Goal: Check status: Check status

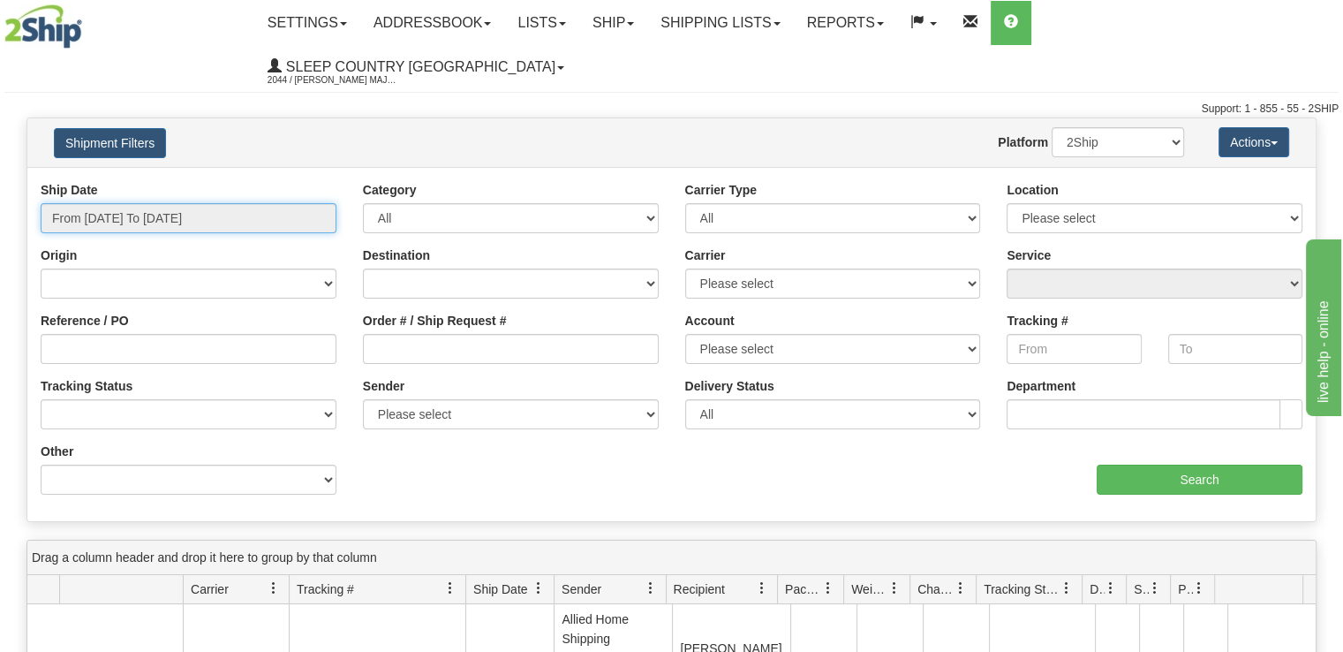
click at [296, 203] on input "From [DATE] To [DATE]" at bounding box center [189, 218] width 296 height 30
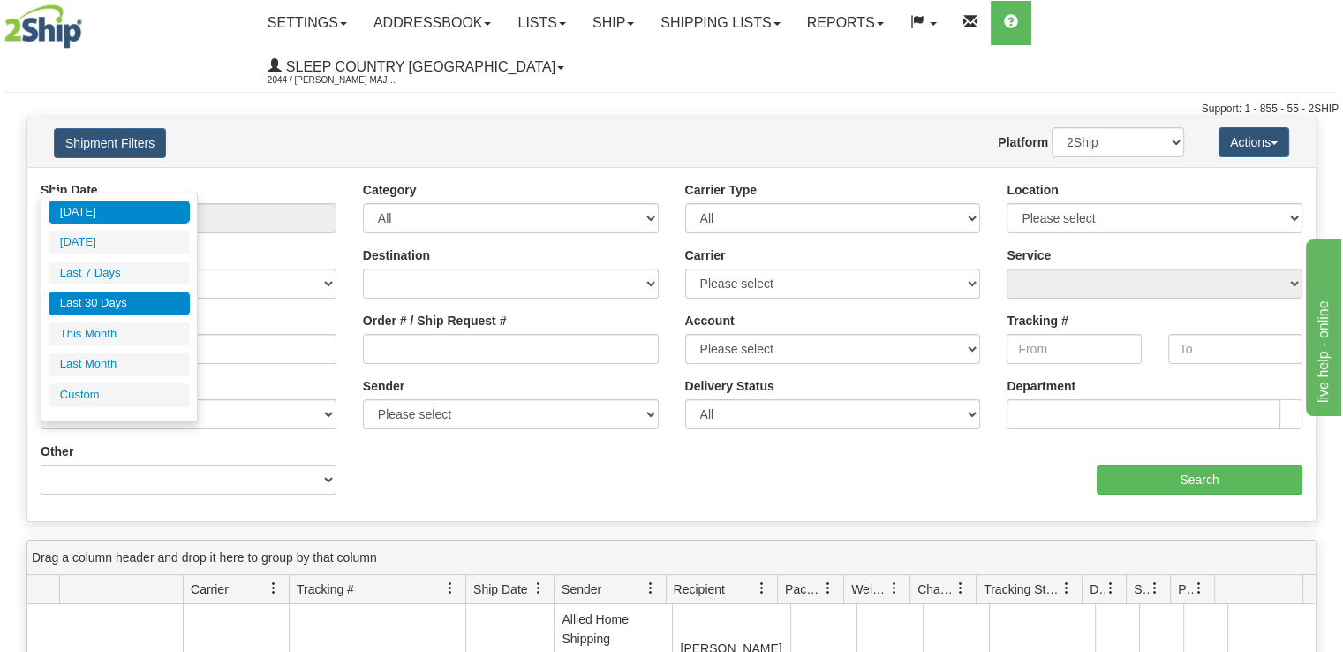
click at [159, 311] on li "Last 30 Days" at bounding box center [119, 303] width 141 height 24
type input "From [DATE] To [DATE]"
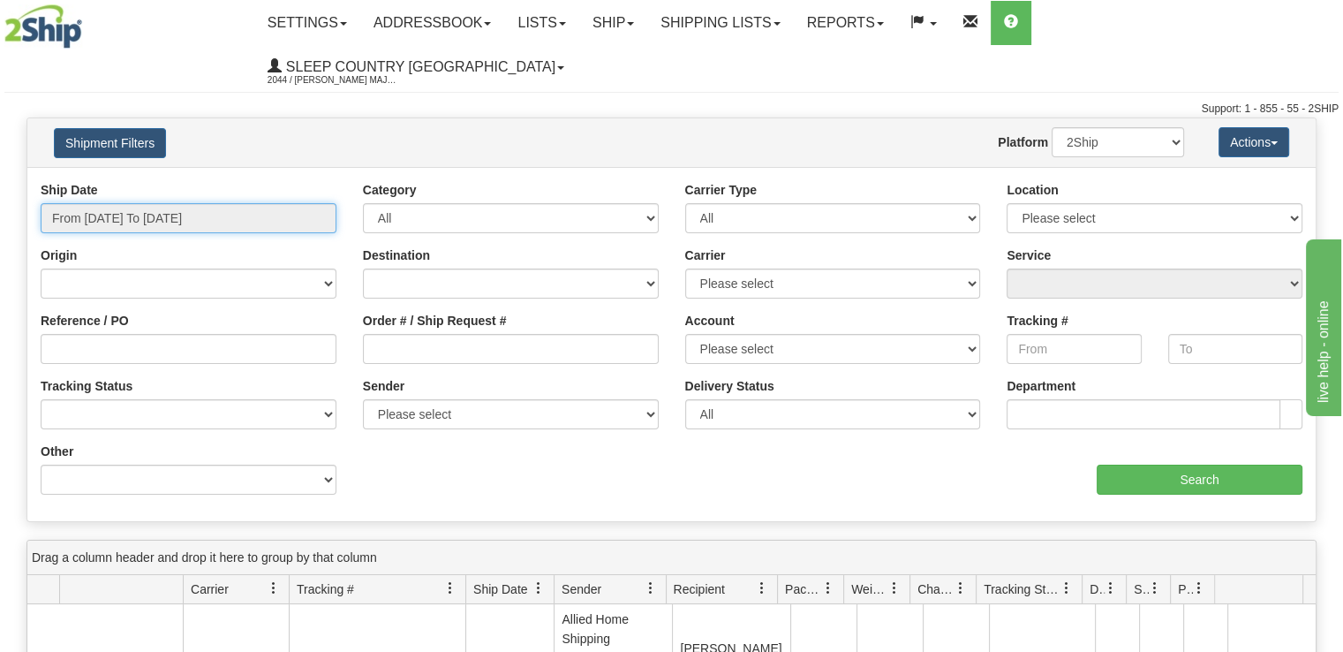
click at [173, 203] on input "From [DATE] To [DATE]" at bounding box center [189, 218] width 296 height 30
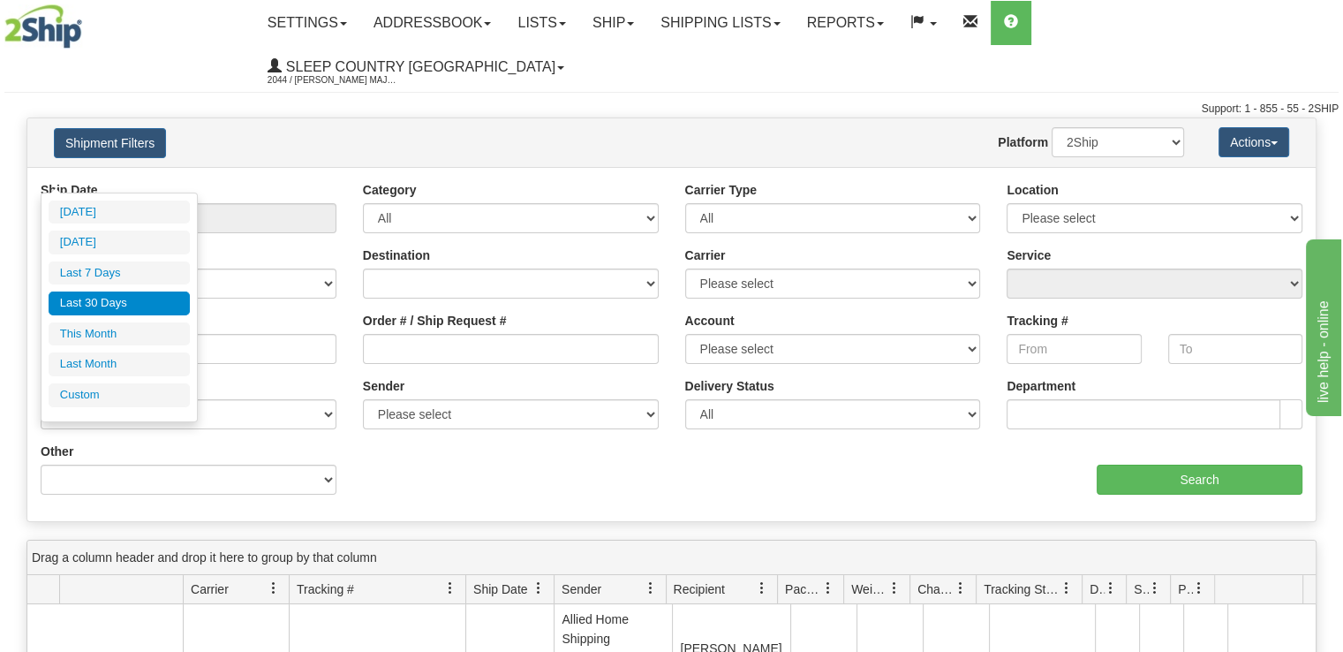
click at [143, 298] on li "Last 30 Days" at bounding box center [119, 303] width 141 height 24
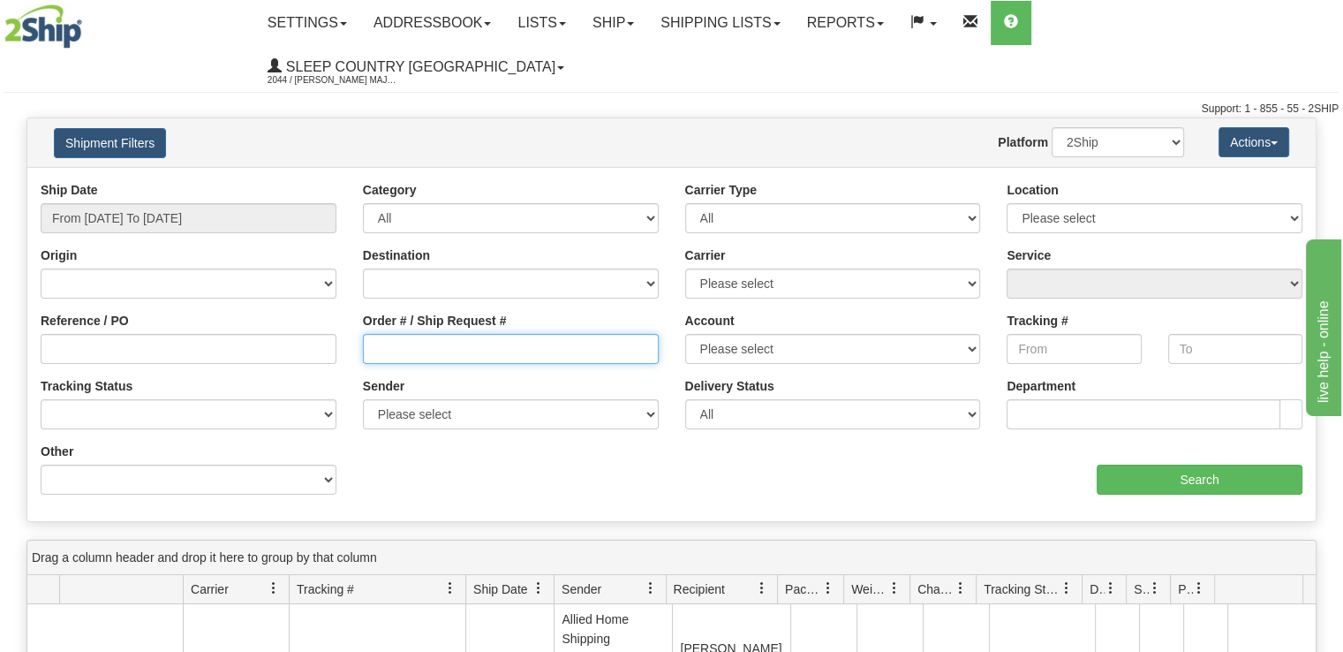
click at [502, 334] on input "Order # / Ship Request #" at bounding box center [511, 349] width 296 height 30
type input "v"
drag, startPoint x: 455, startPoint y: 305, endPoint x: -53, endPoint y: 274, distance: 508.7
click at [0, 274] on html "Upgrade Account Cancel Toggle navigation Settings New Senders" at bounding box center [671, 326] width 1343 height 652
paste input "9000I104027"
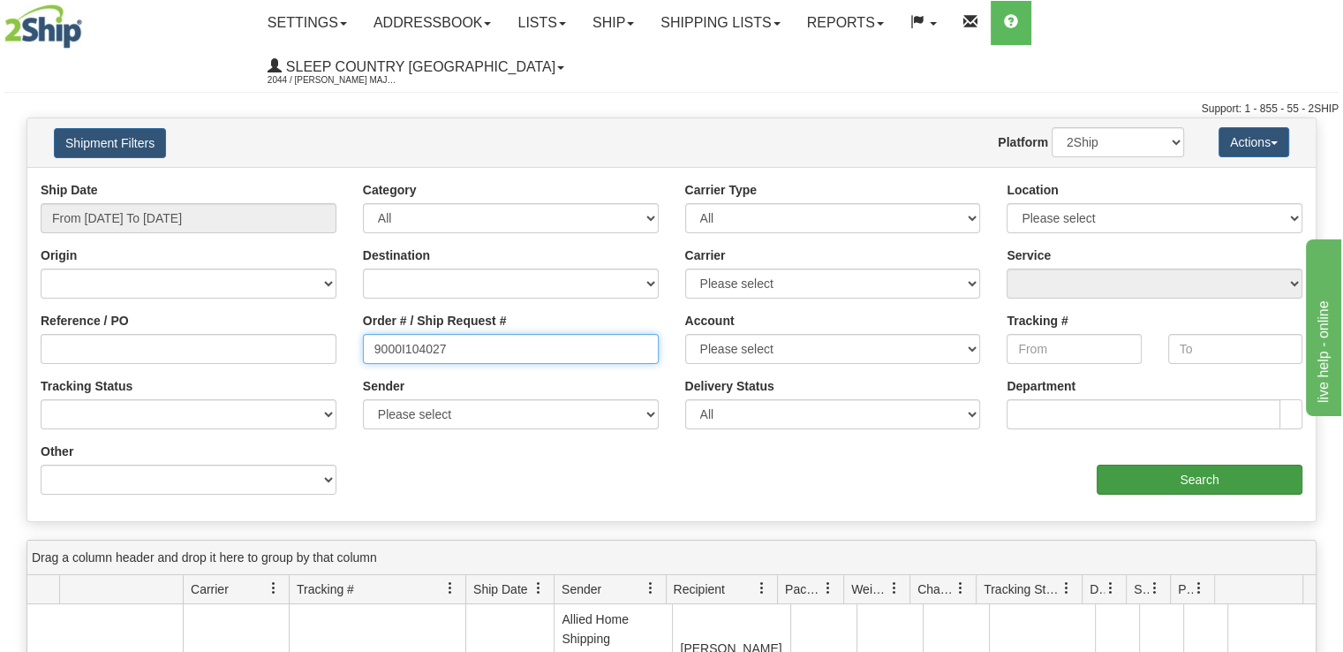
type input "9000I104027"
click at [1199, 464] on input "Search" at bounding box center [1200, 479] width 206 height 30
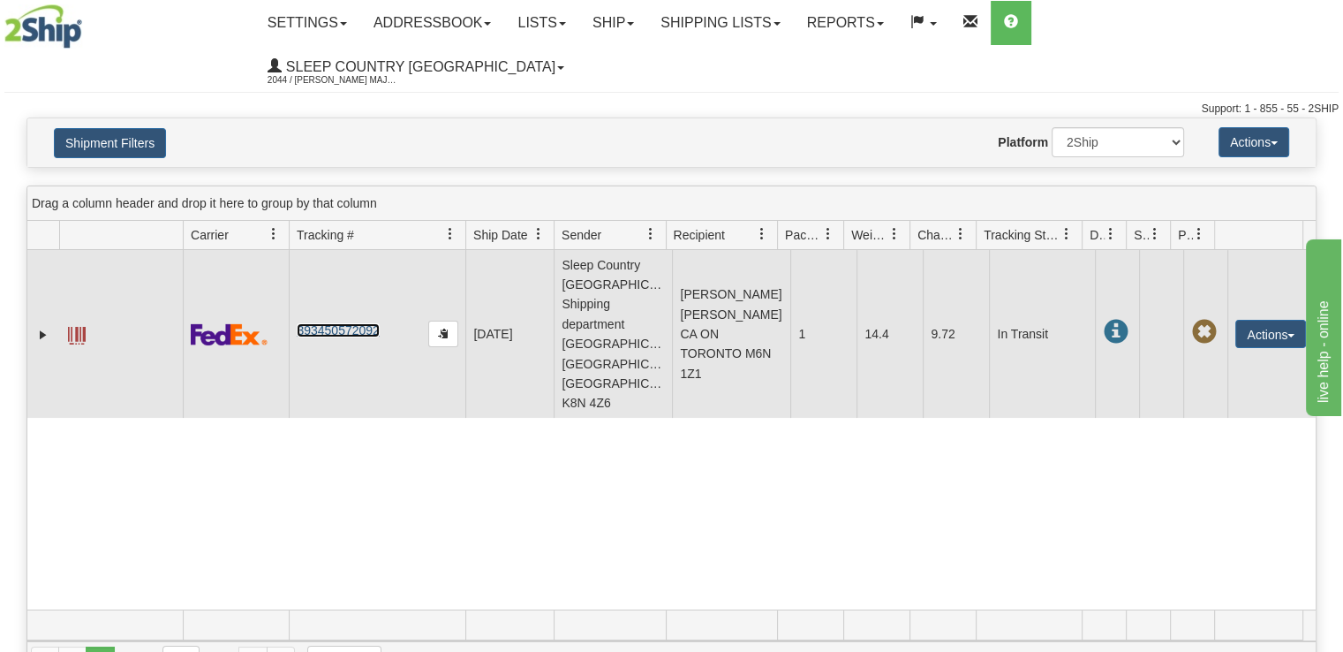
click at [346, 323] on link "393450572092" at bounding box center [338, 330] width 82 height 14
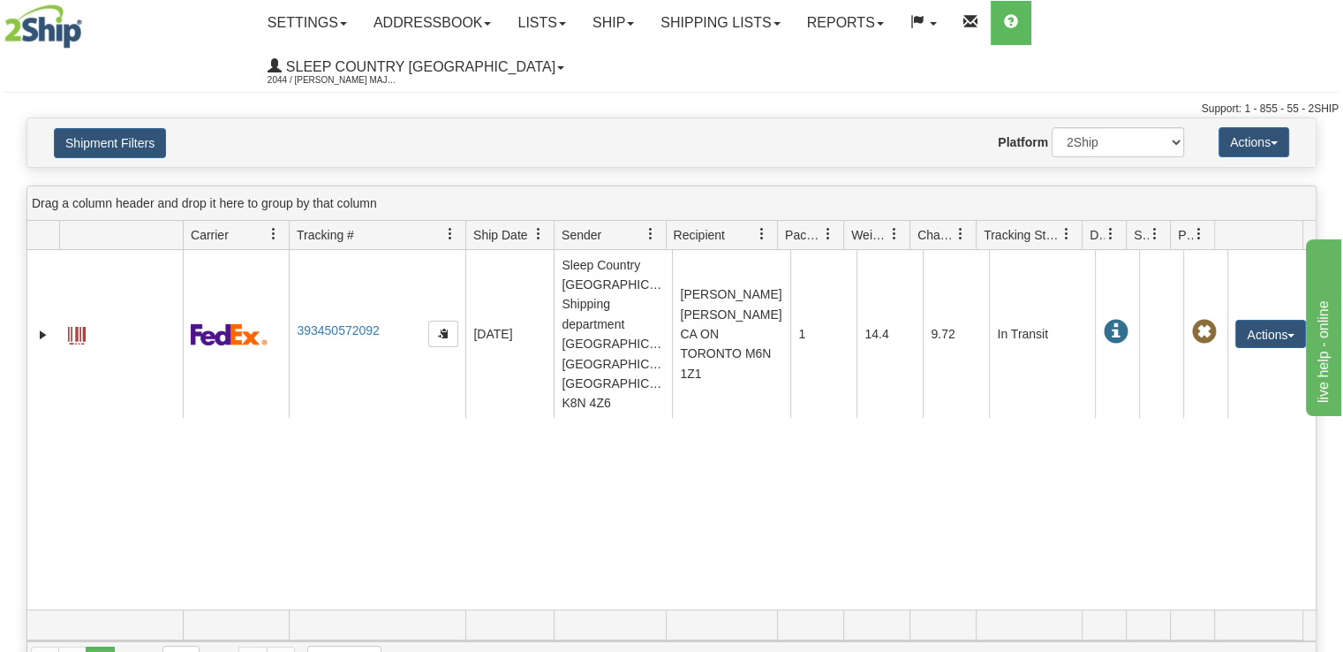
click at [48, 24] on img at bounding box center [43, 26] width 78 height 44
click at [793, 18] on link "Shipping lists" at bounding box center [720, 23] width 146 height 44
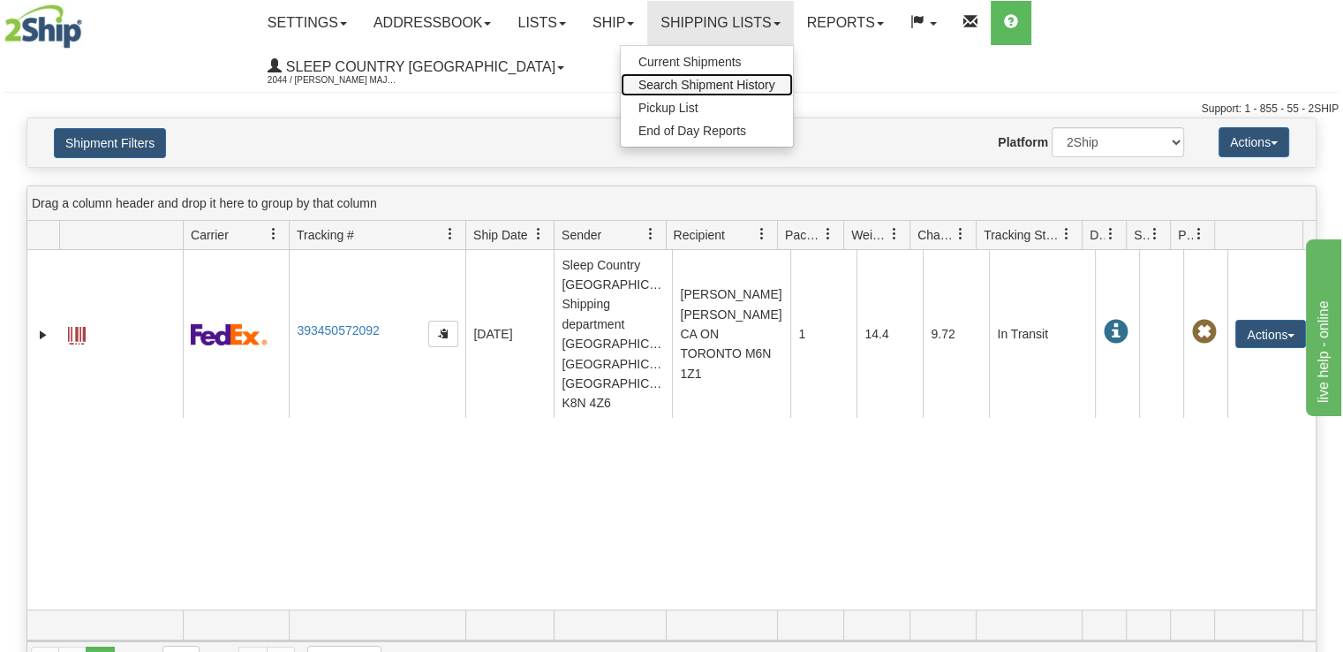
click at [775, 82] on span "Search Shipment History" at bounding box center [706, 85] width 137 height 14
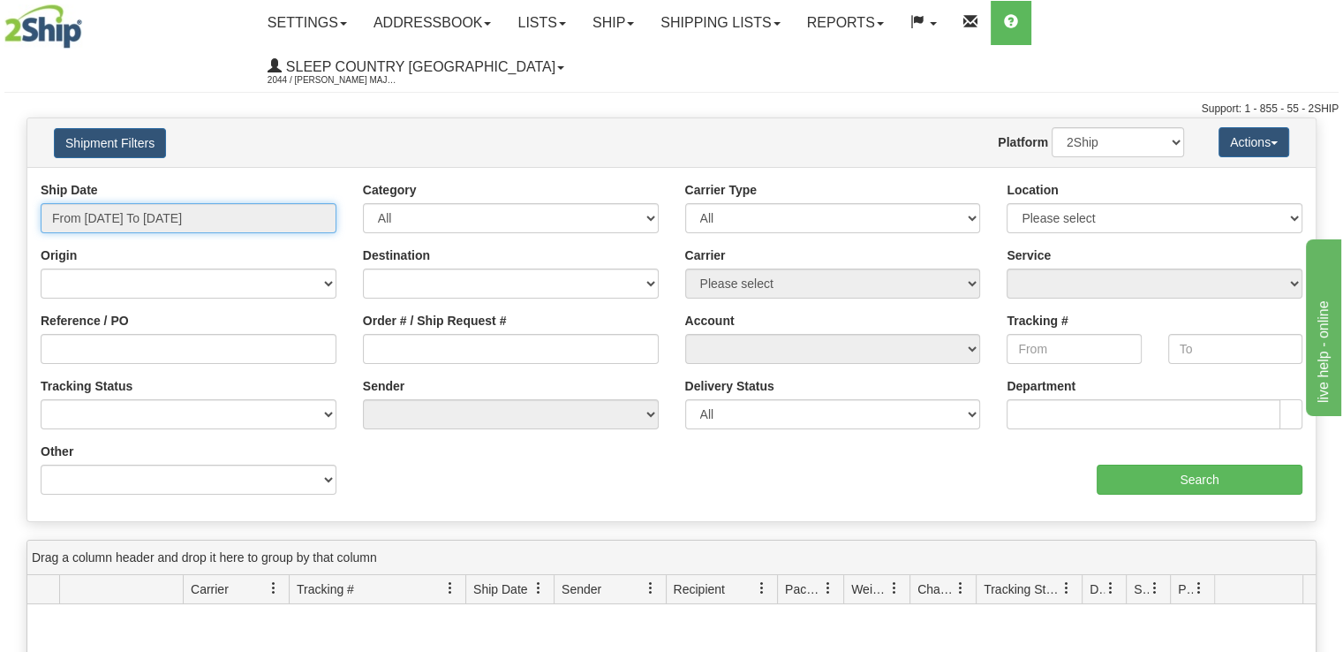
click at [150, 203] on input "From [DATE] To [DATE]" at bounding box center [189, 218] width 296 height 30
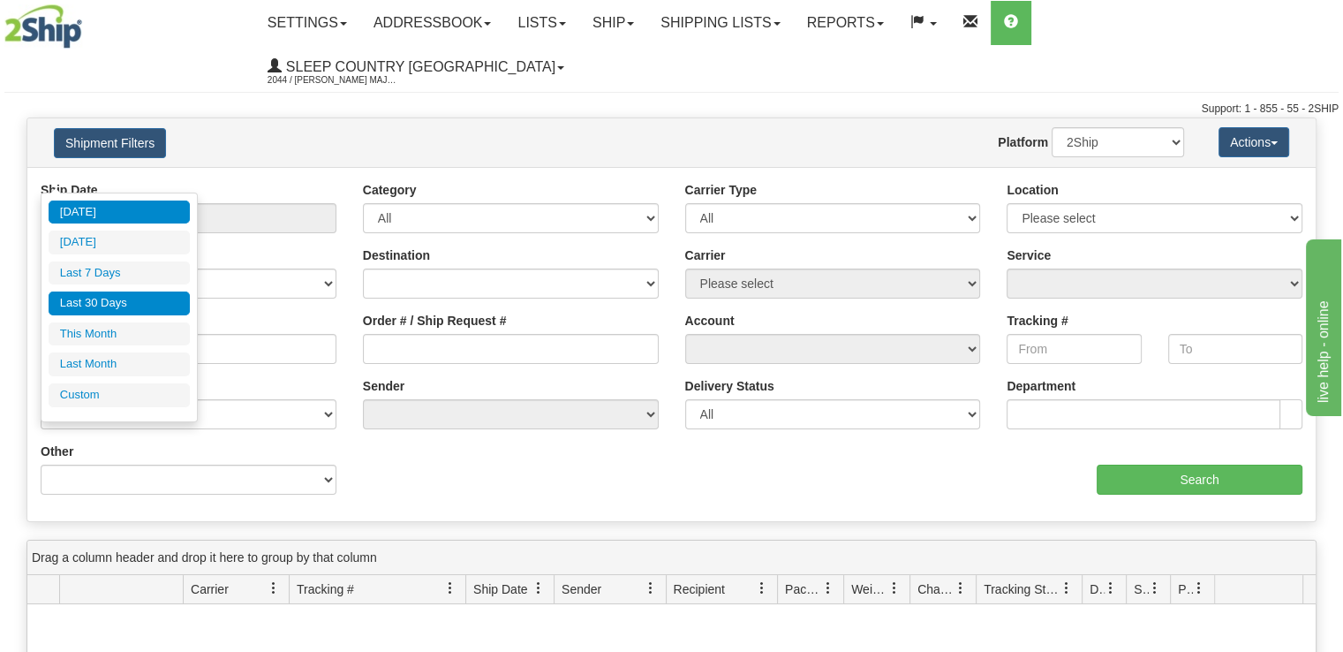
click at [140, 298] on li "Last 30 Days" at bounding box center [119, 303] width 141 height 24
type input "From [DATE] To [DATE]"
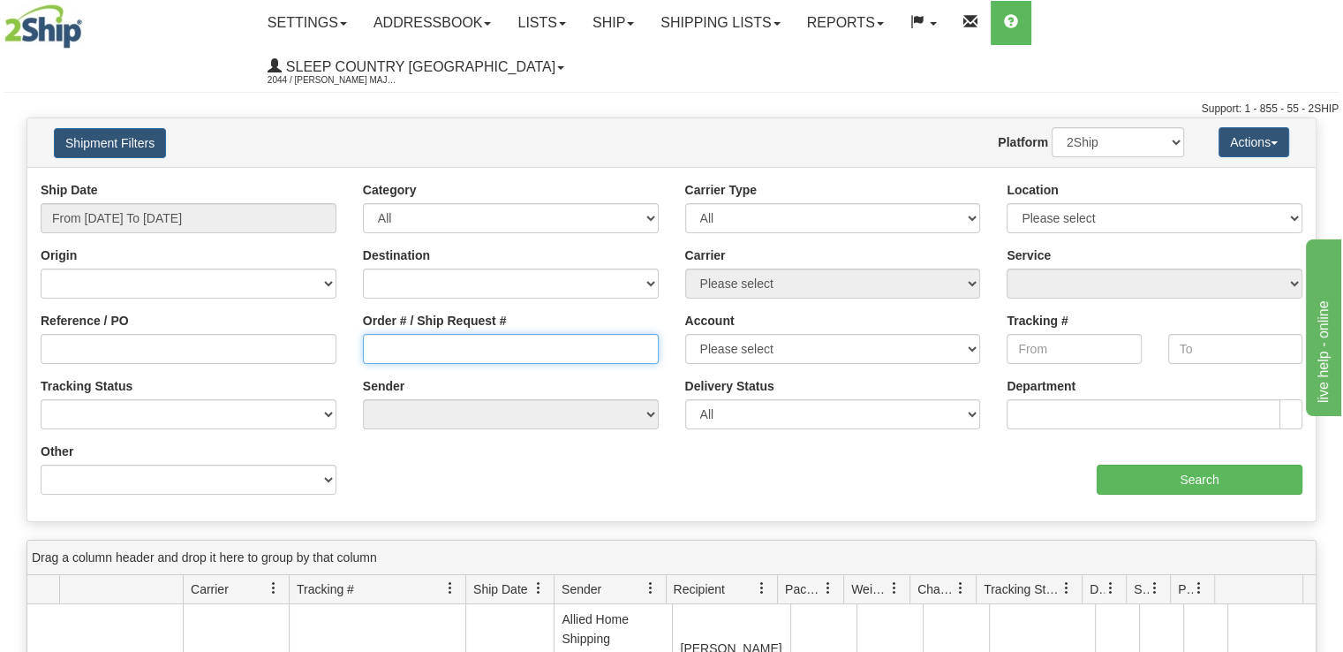
drag, startPoint x: 465, startPoint y: 307, endPoint x: 532, endPoint y: 311, distance: 67.2
click at [465, 334] on input "Order # / Ship Request #" at bounding box center [511, 349] width 296 height 30
paste input "9000I049330"
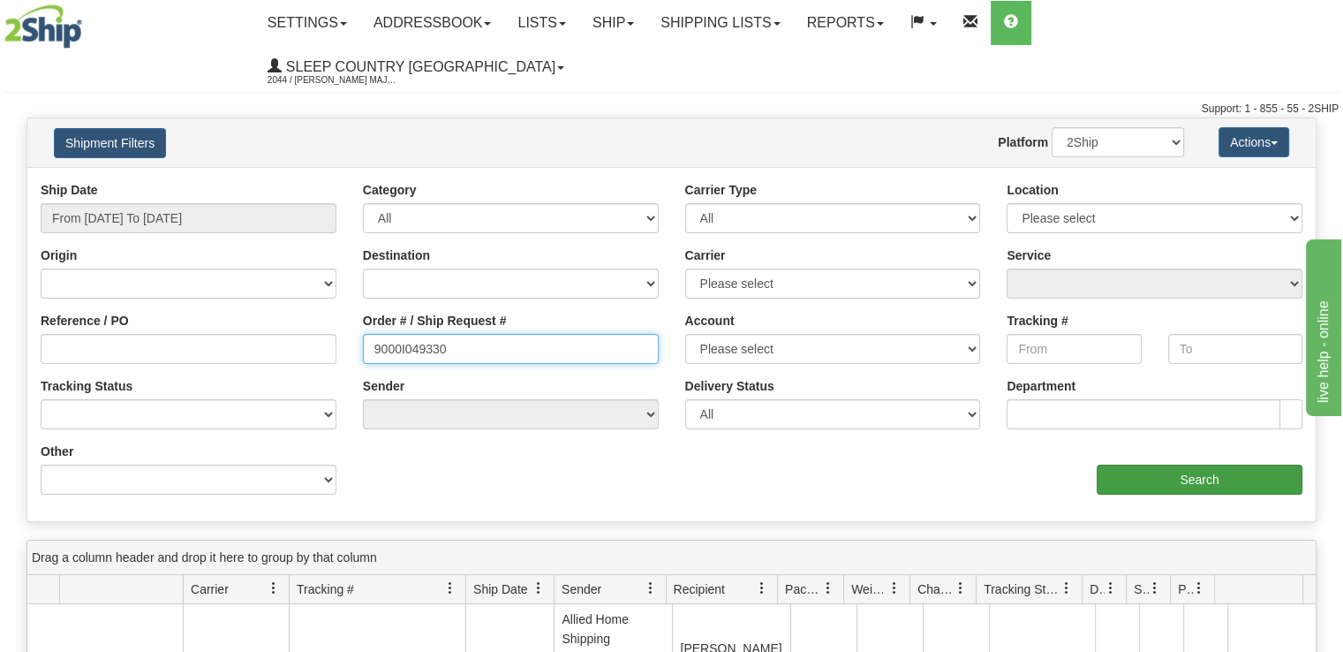
type input "9000I049330"
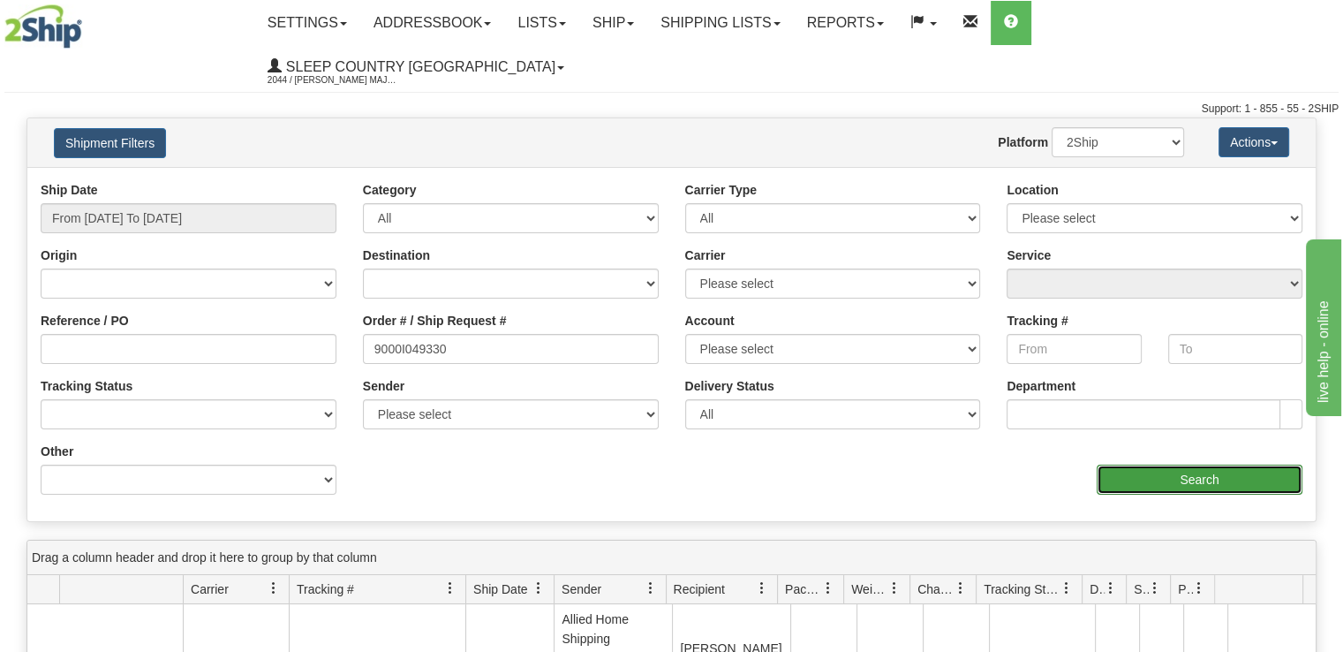
click at [1161, 464] on input "Search" at bounding box center [1200, 479] width 206 height 30
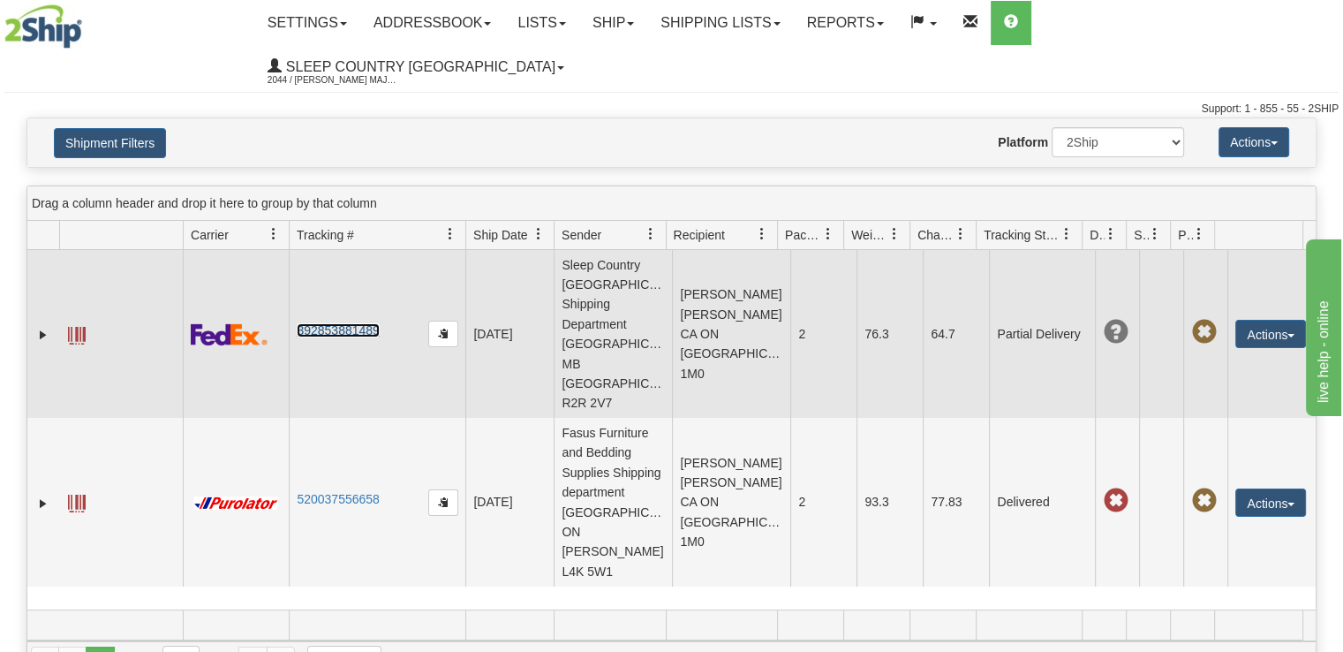
click at [339, 323] on link "392853881489" at bounding box center [338, 330] width 82 height 14
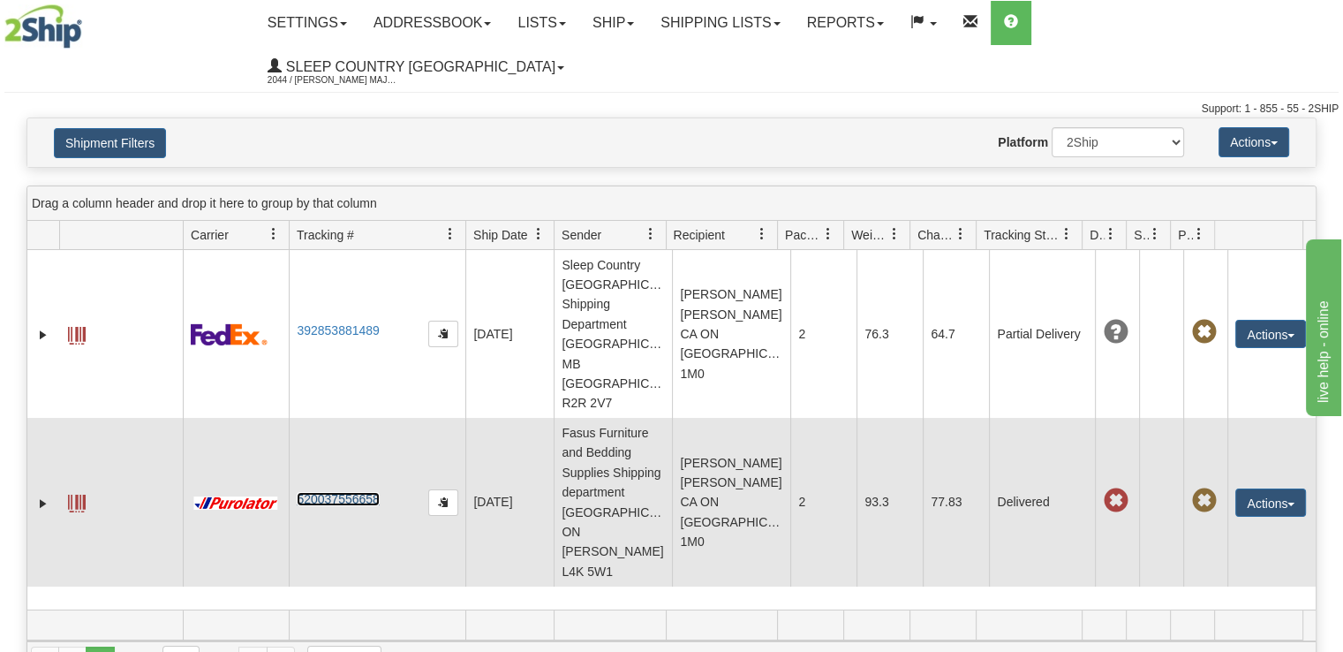
click at [321, 492] on link "520037556658" at bounding box center [338, 499] width 82 height 14
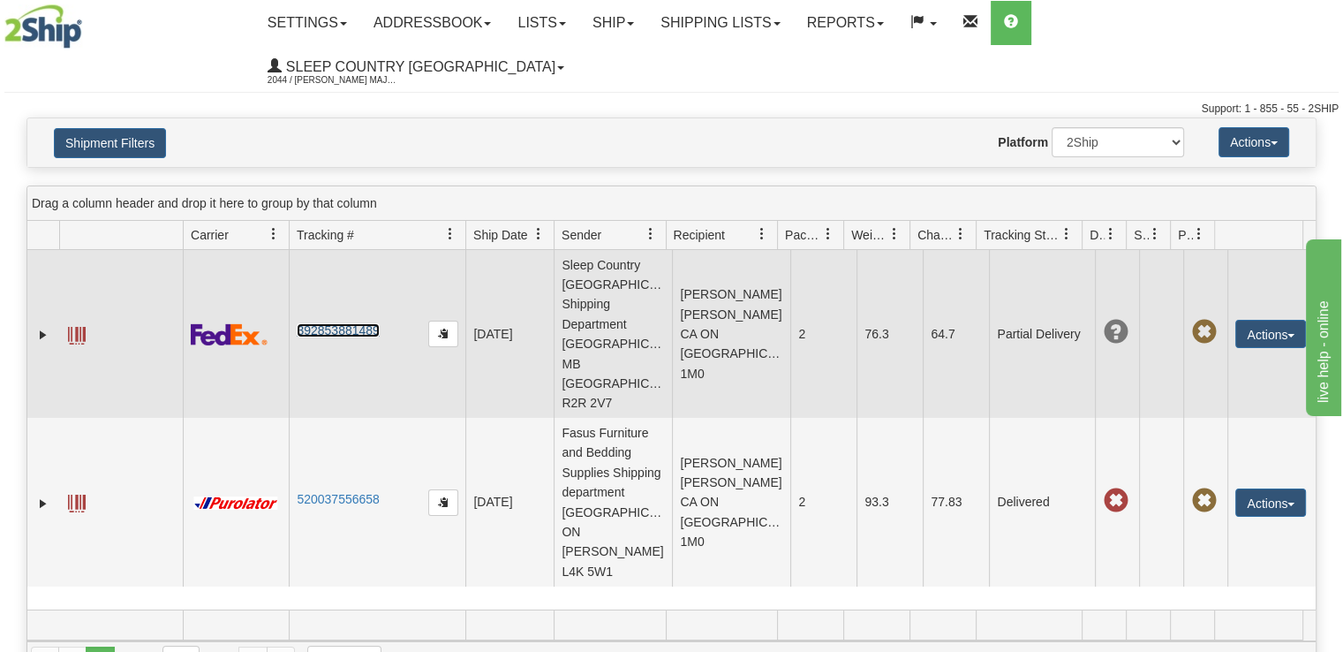
click at [314, 323] on link "392853881489" at bounding box center [338, 330] width 82 height 14
